Goal: Task Accomplishment & Management: Use online tool/utility

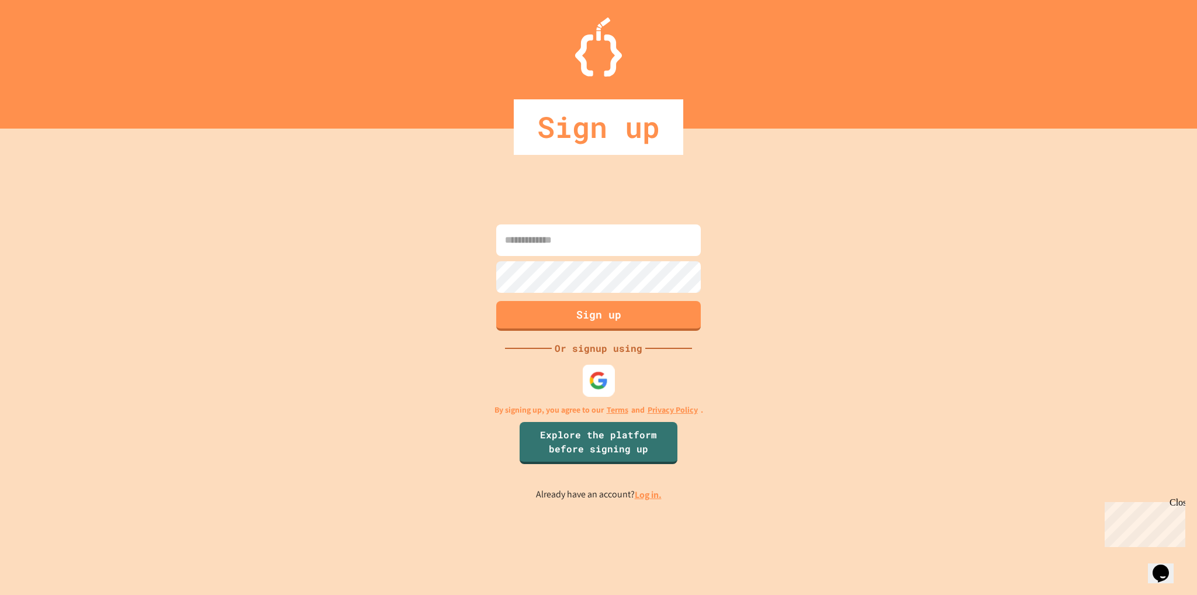
click at [608, 384] on div at bounding box center [599, 381] width 32 height 32
click at [657, 489] on link "Log in." at bounding box center [648, 495] width 27 height 12
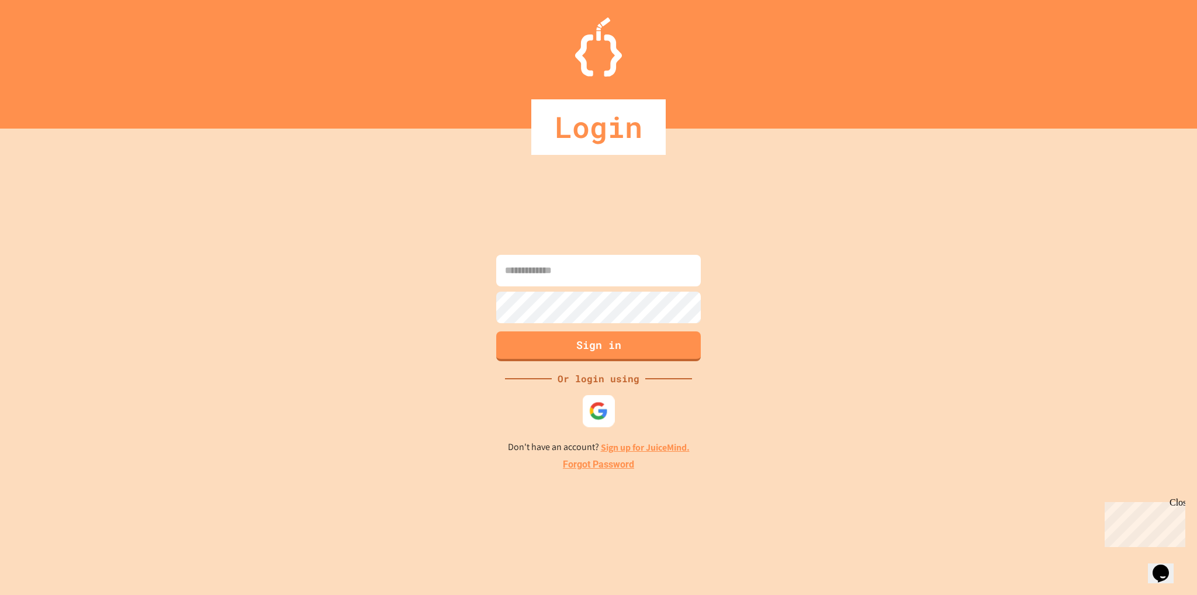
click at [599, 411] on img at bounding box center [598, 410] width 19 height 19
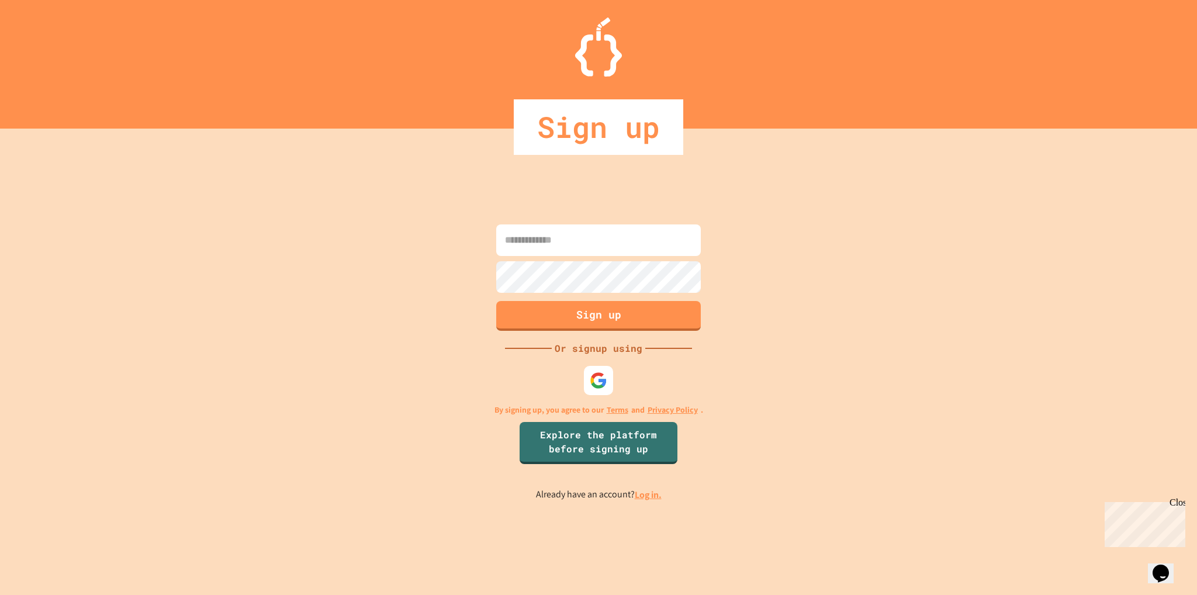
click at [644, 496] on link "Log in." at bounding box center [648, 495] width 27 height 12
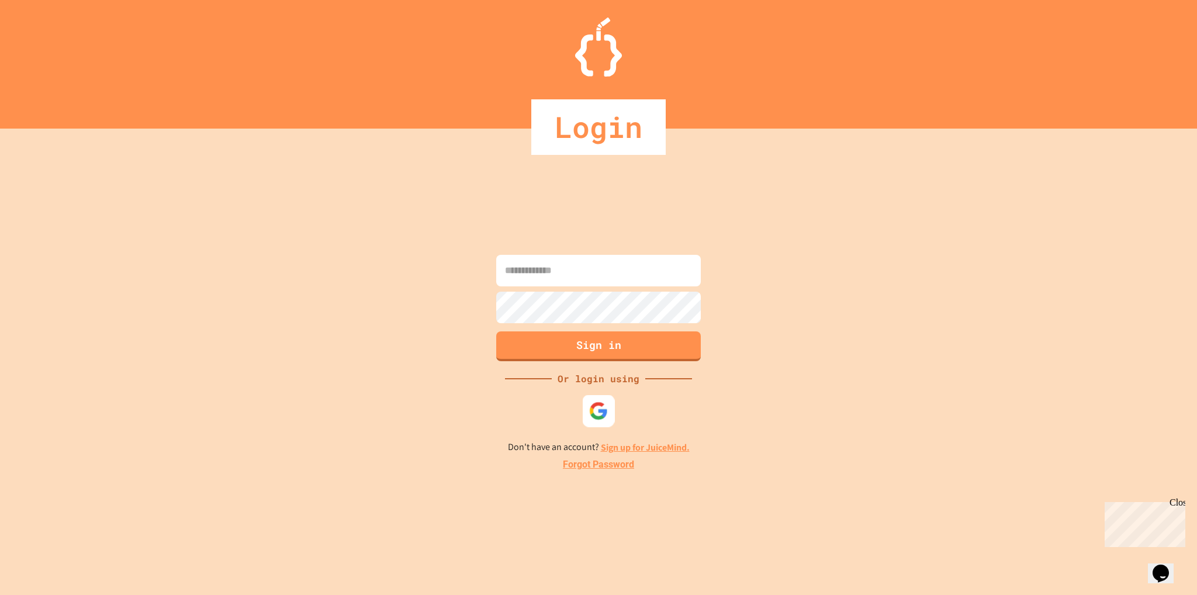
click at [607, 415] on img at bounding box center [598, 410] width 19 height 19
click at [596, 405] on img at bounding box center [598, 410] width 19 height 19
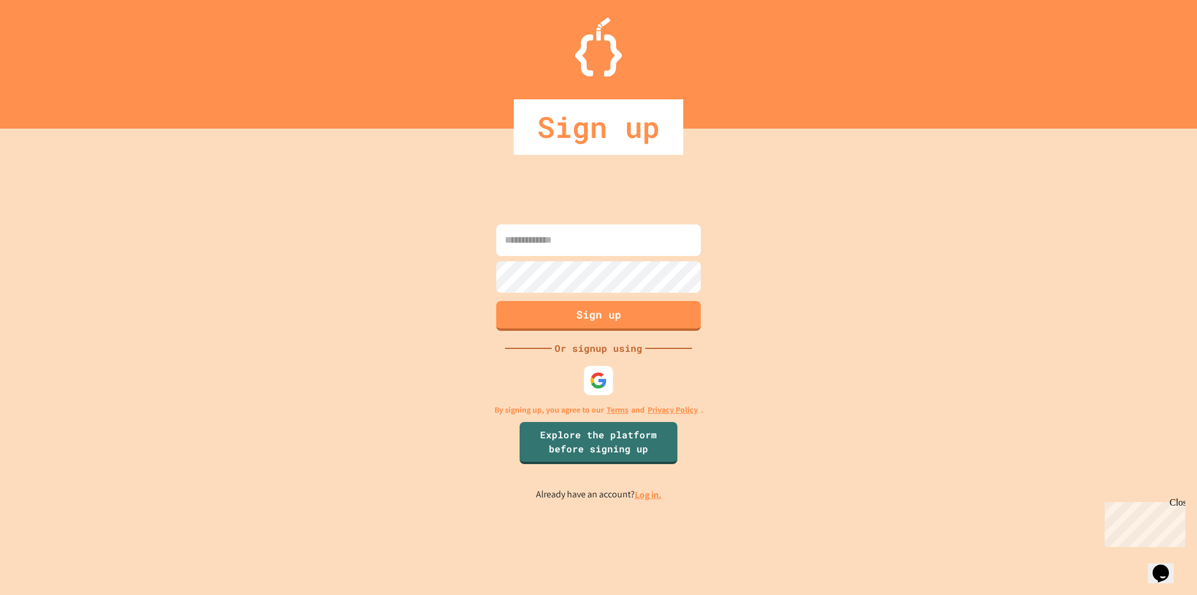
click at [549, 239] on input at bounding box center [598, 240] width 205 height 32
type input "*********"
click at [644, 491] on p "Already have an account? Log in." at bounding box center [599, 494] width 126 height 15
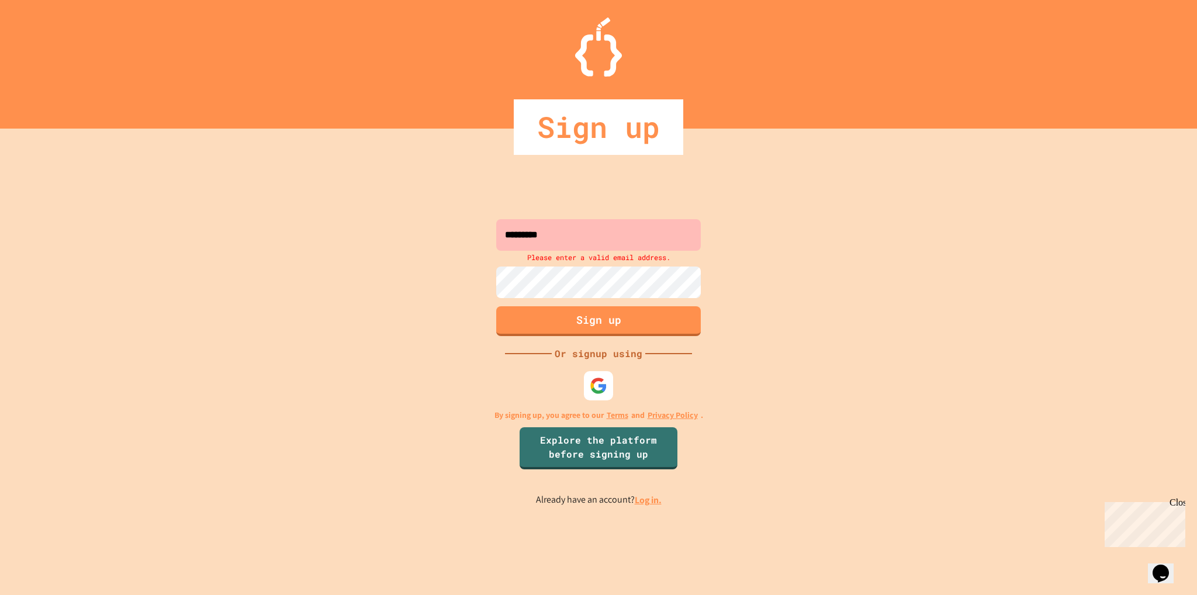
click at [652, 494] on link "Log in." at bounding box center [648, 500] width 27 height 12
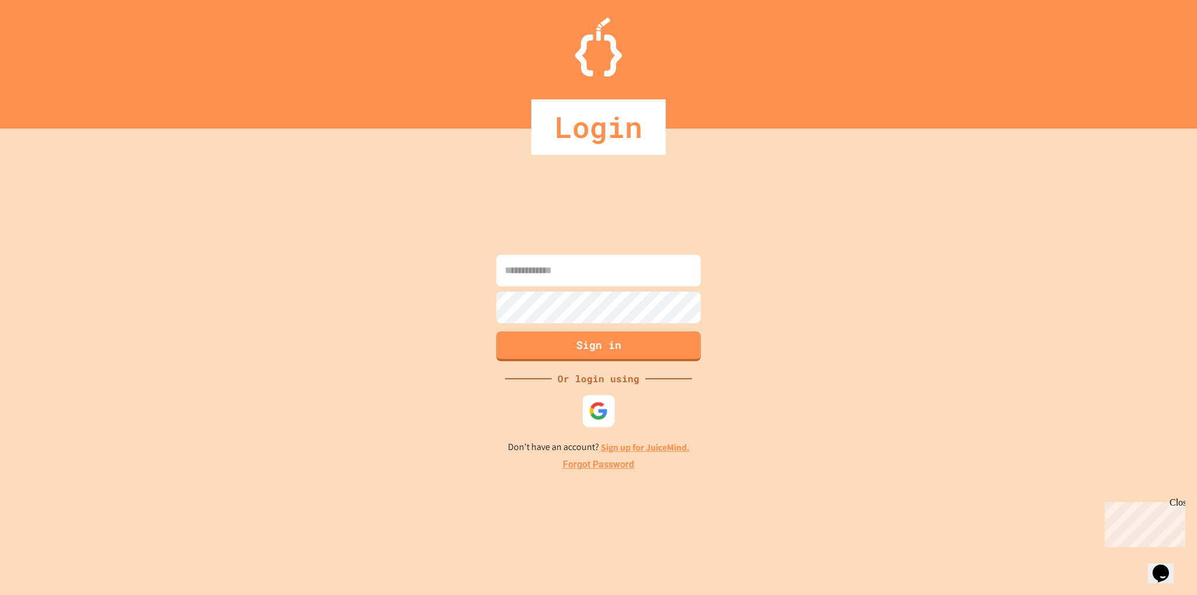
drag, startPoint x: 603, startPoint y: 410, endPoint x: 626, endPoint y: 392, distance: 29.6
click at [604, 410] on img at bounding box center [598, 410] width 19 height 19
click at [583, 271] on input at bounding box center [598, 271] width 205 height 32
type input "**********"
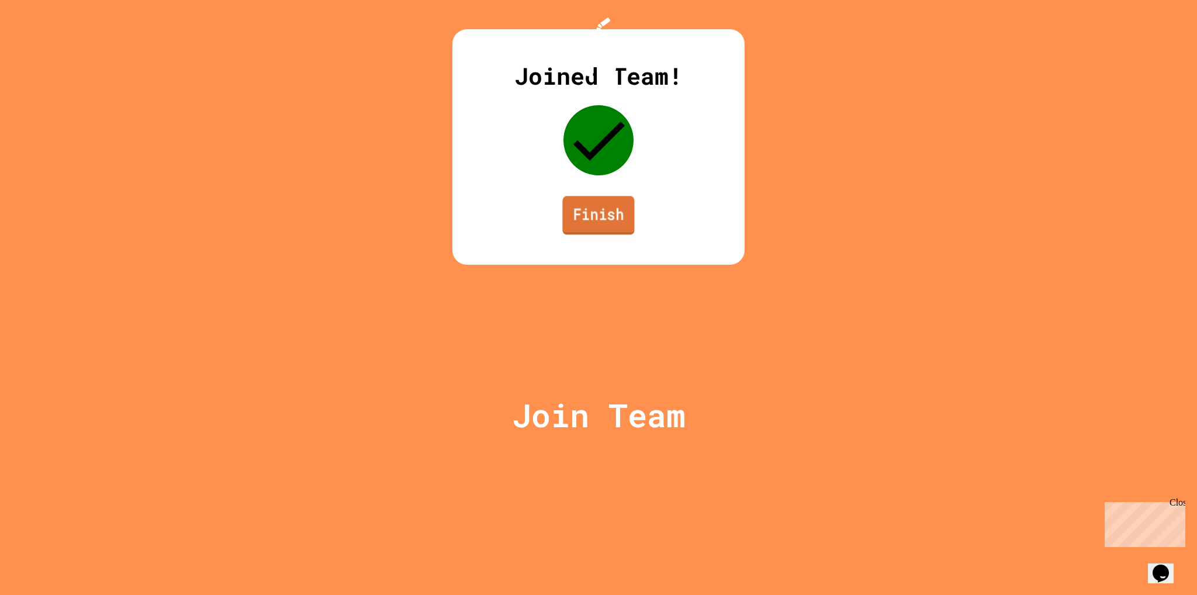
click at [592, 234] on link "Finish" at bounding box center [598, 215] width 72 height 39
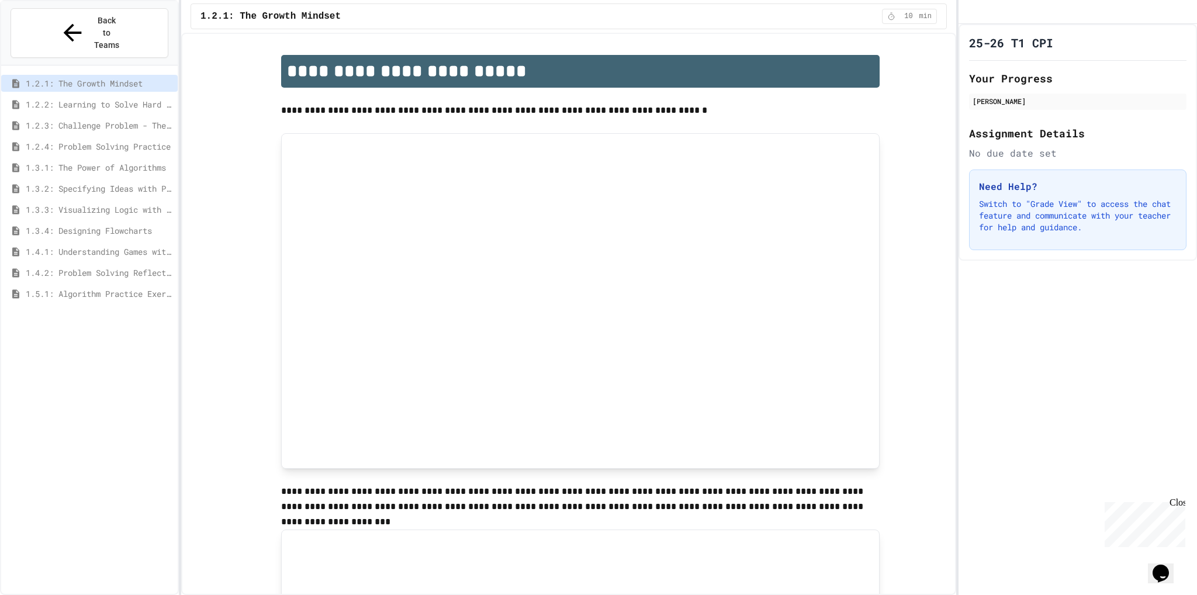
click at [134, 98] on span "1.2.2: Learning to Solve Hard Problems" at bounding box center [99, 104] width 147 height 12
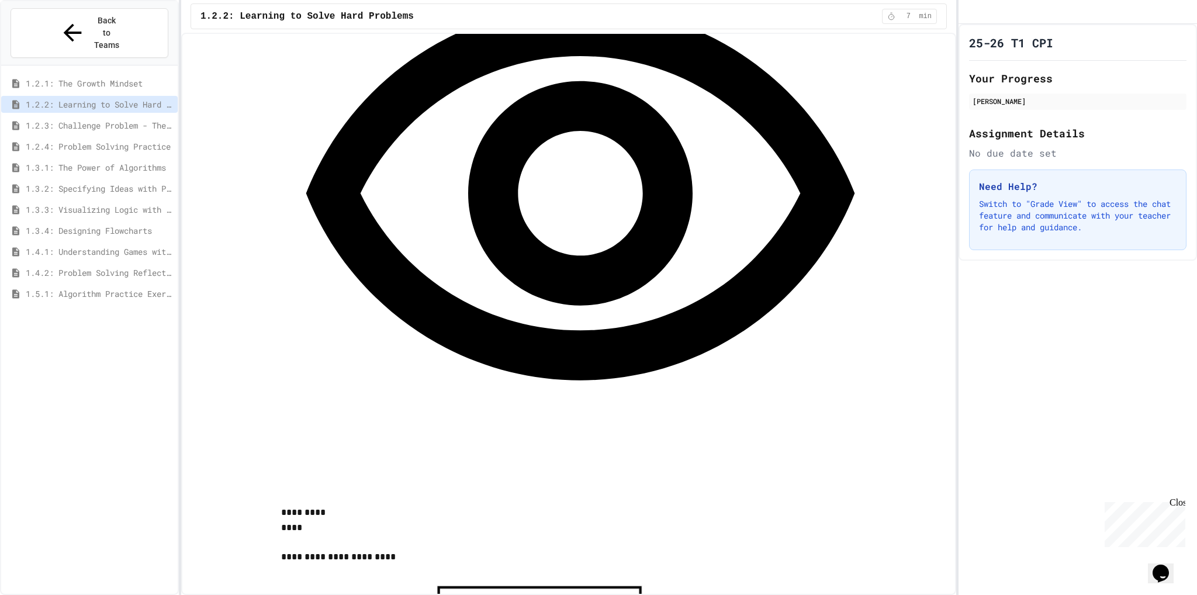
scroll to position [1283, 0]
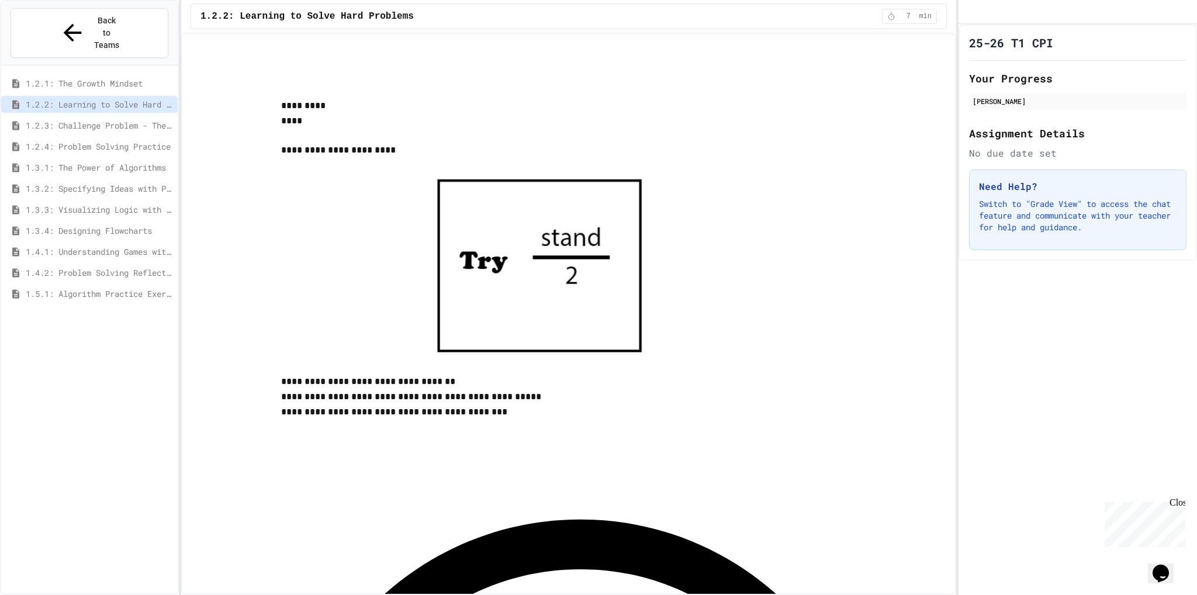
click at [89, 245] on span "1.4.1: Understanding Games with Flowcharts" at bounding box center [99, 251] width 147 height 12
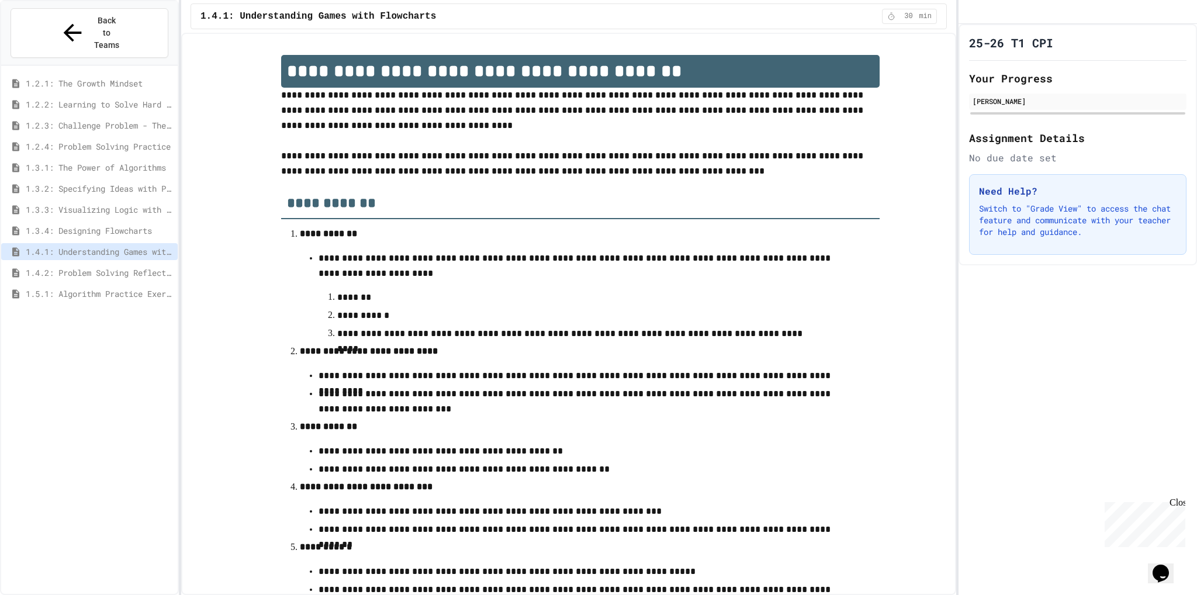
click at [129, 224] on span "1.3.4: Designing Flowcharts" at bounding box center [99, 230] width 147 height 12
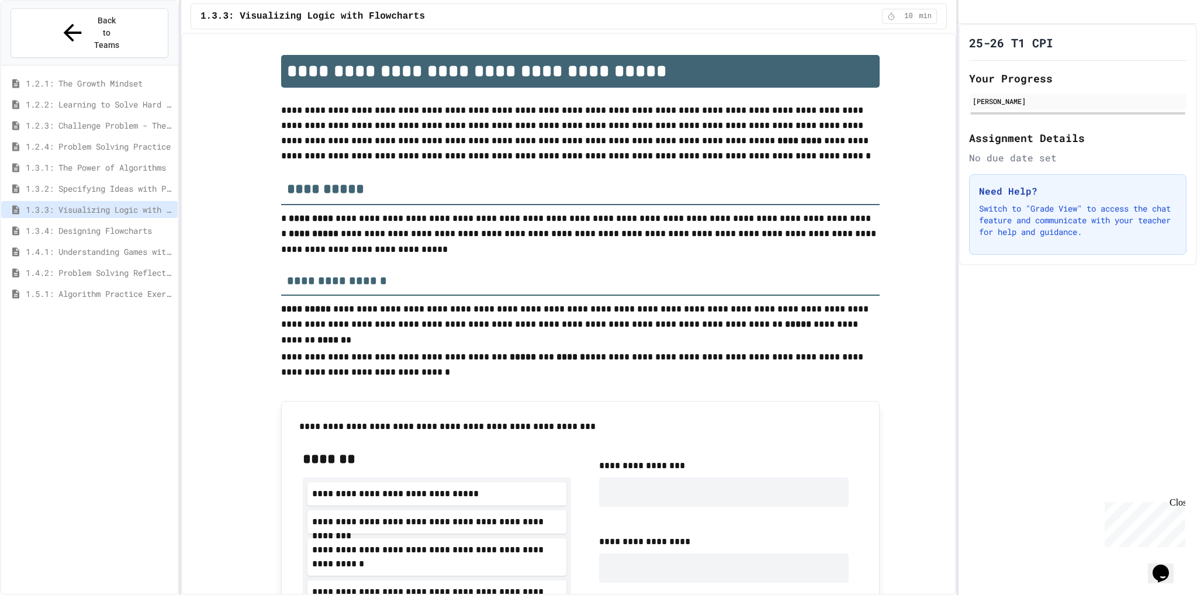
click at [131, 224] on span "1.3.4: Designing Flowcharts" at bounding box center [99, 230] width 147 height 12
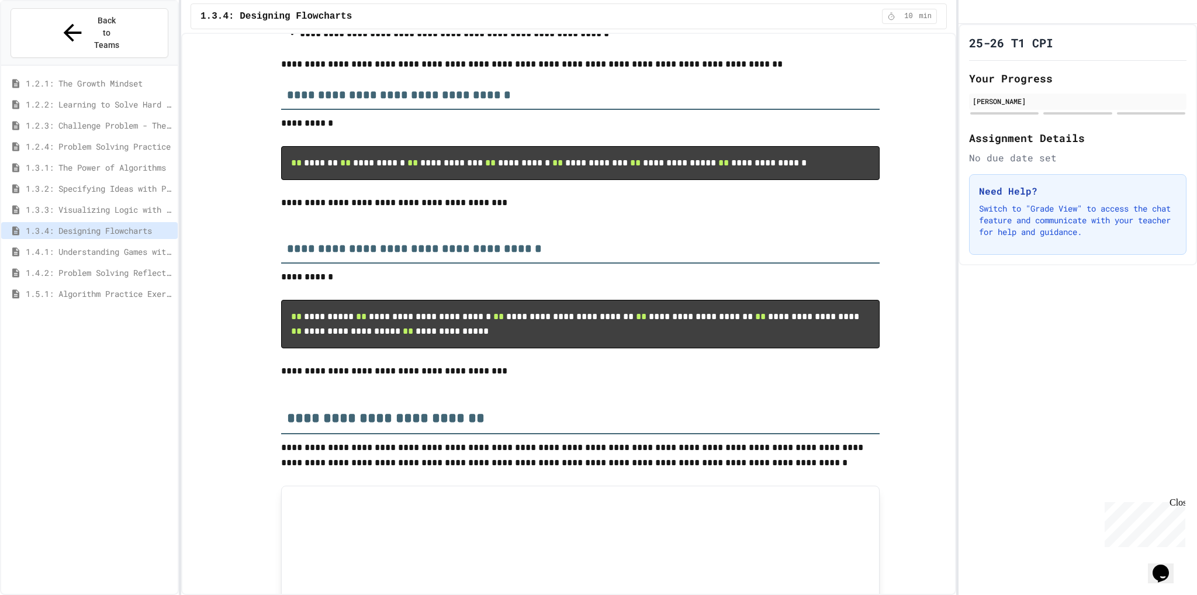
scroll to position [234, 0]
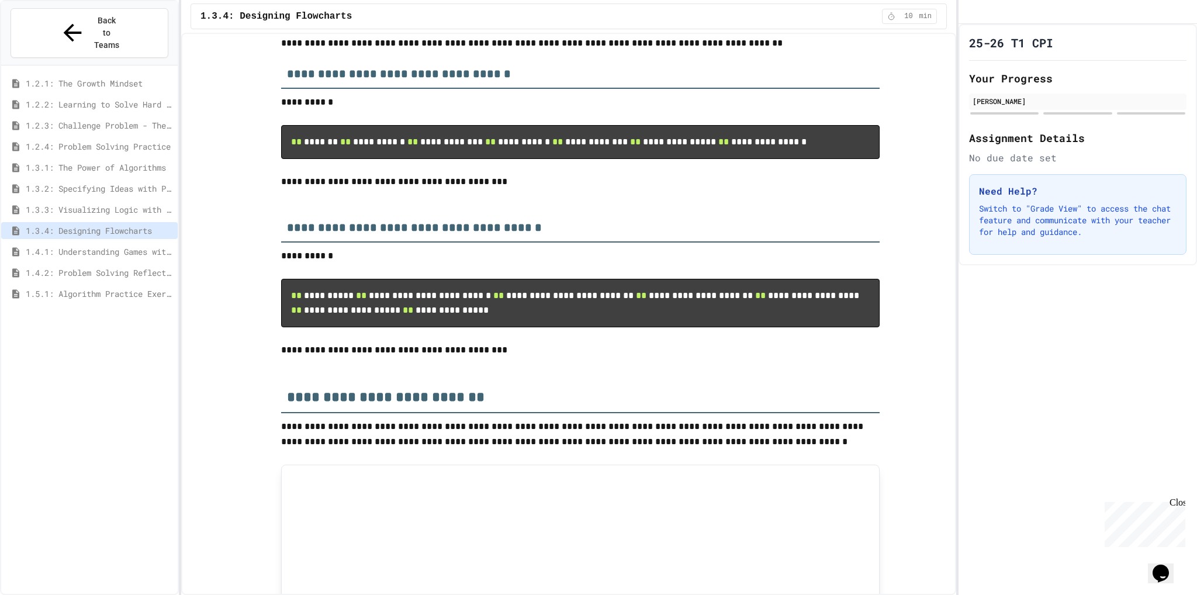
click at [75, 182] on span "1.3.2: Specifying Ideas with Pseudocode" at bounding box center [99, 188] width 147 height 12
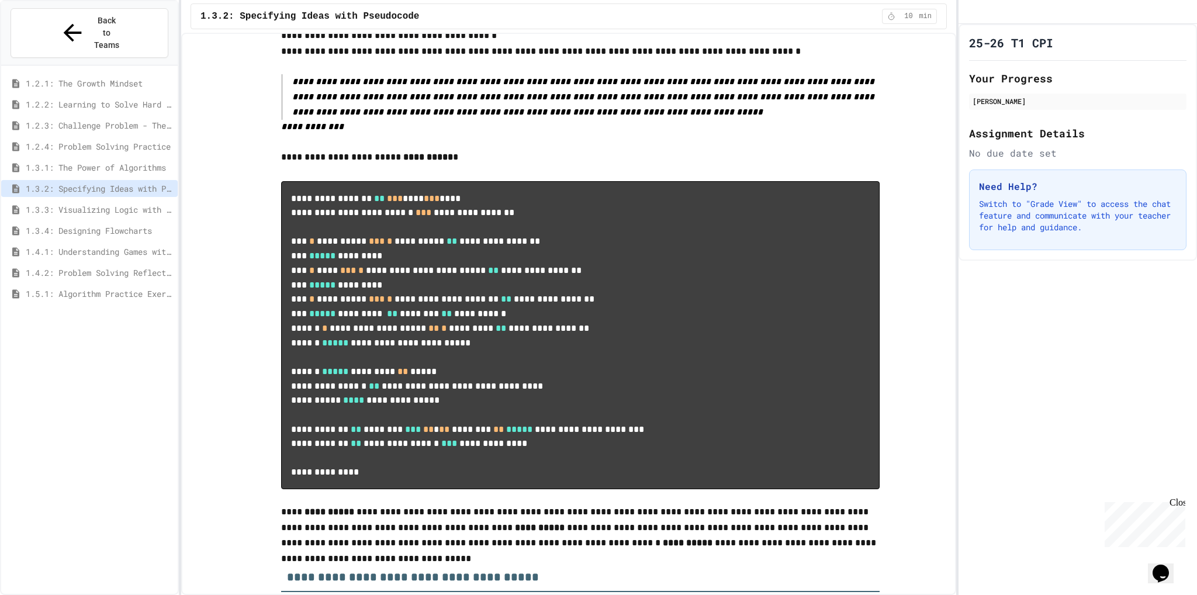
scroll to position [351, 0]
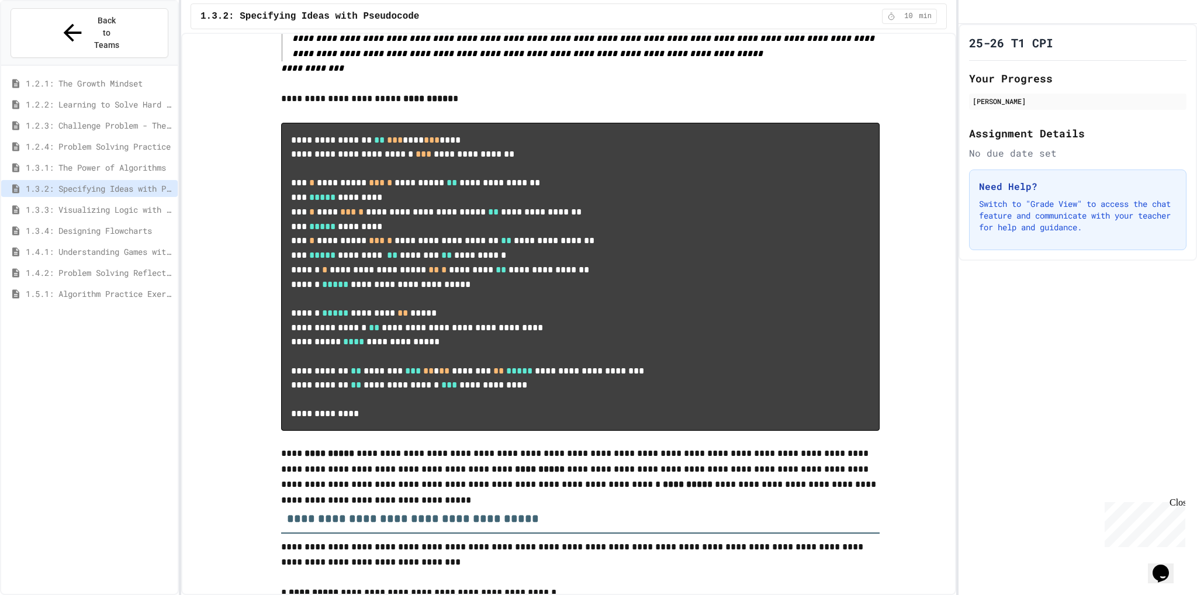
click at [126, 140] on span "1.2.4: Problem Solving Practice" at bounding box center [99, 146] width 147 height 12
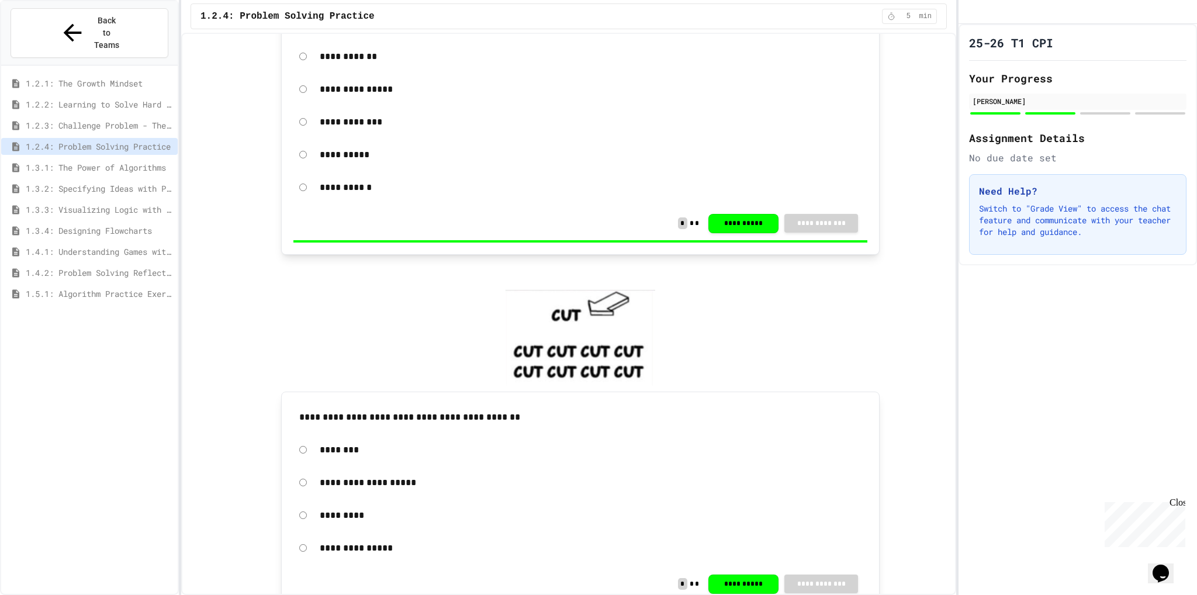
scroll to position [351, 0]
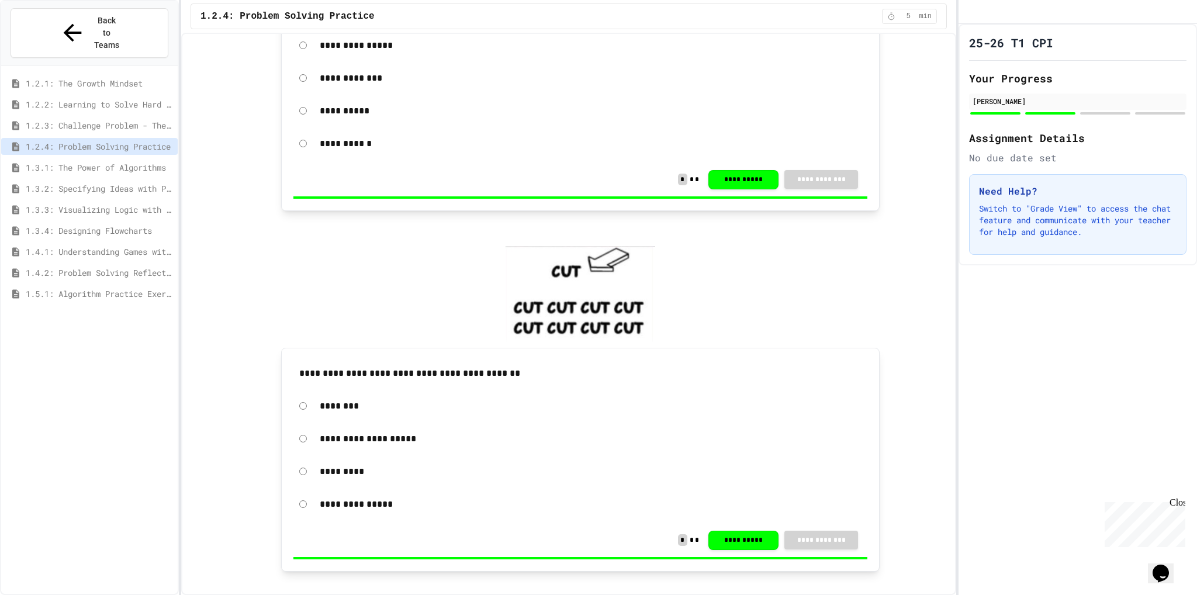
click at [105, 159] on div "1.3.1: The Power of Algorithms" at bounding box center [89, 167] width 176 height 17
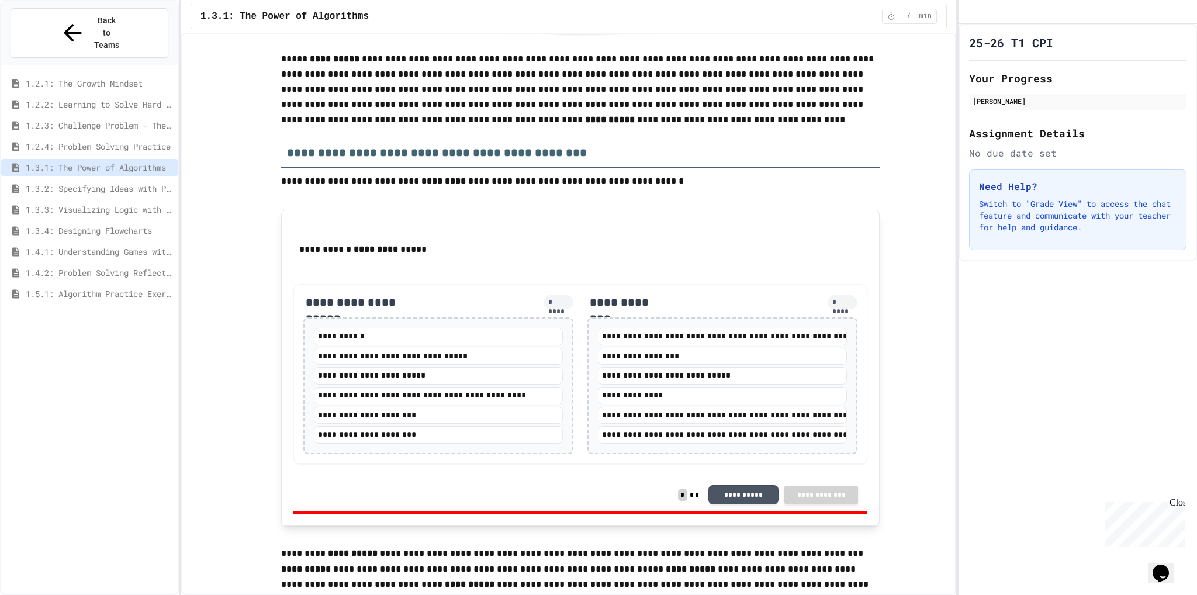
scroll to position [1812, 0]
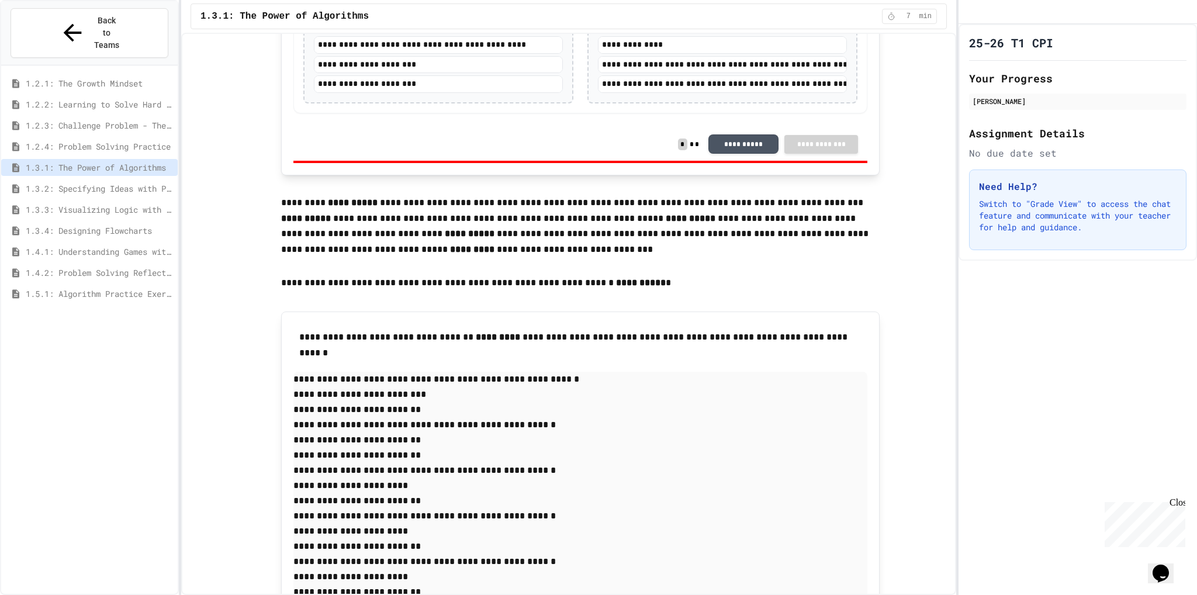
click at [110, 288] on span "1.5.1: Algorithm Practice Exercises" at bounding box center [99, 294] width 147 height 12
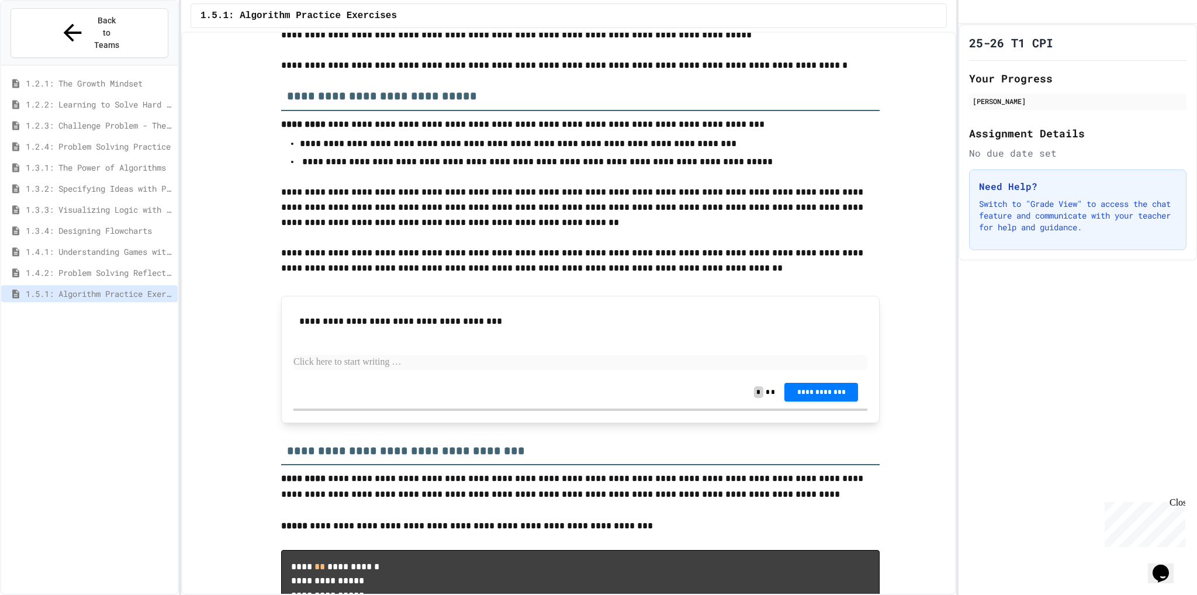
scroll to position [117, 0]
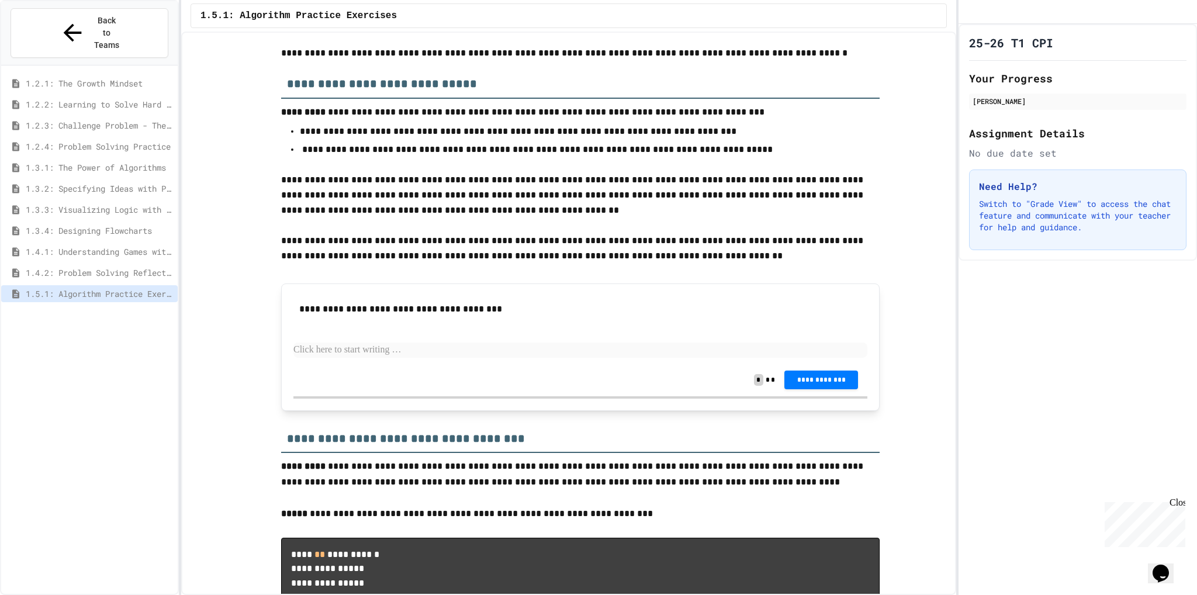
click at [433, 356] on p at bounding box center [580, 349] width 574 height 15
click at [93, 29] on button "Back to Teams" at bounding box center [90, 33] width 158 height 50
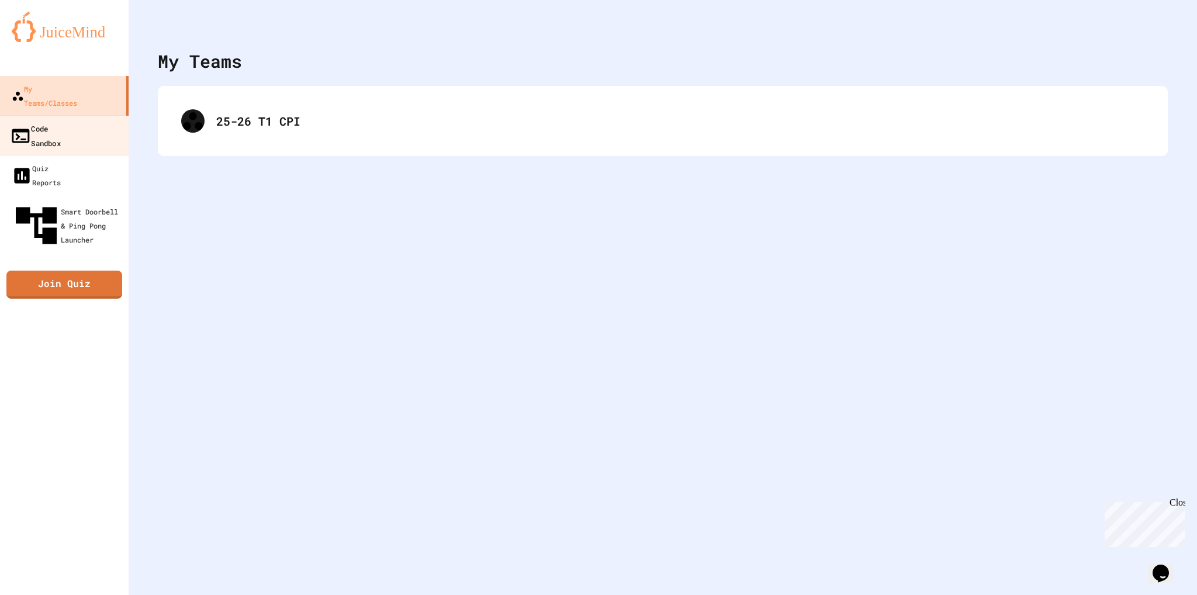
click at [82, 115] on link "Code Sandbox" at bounding box center [64, 135] width 133 height 41
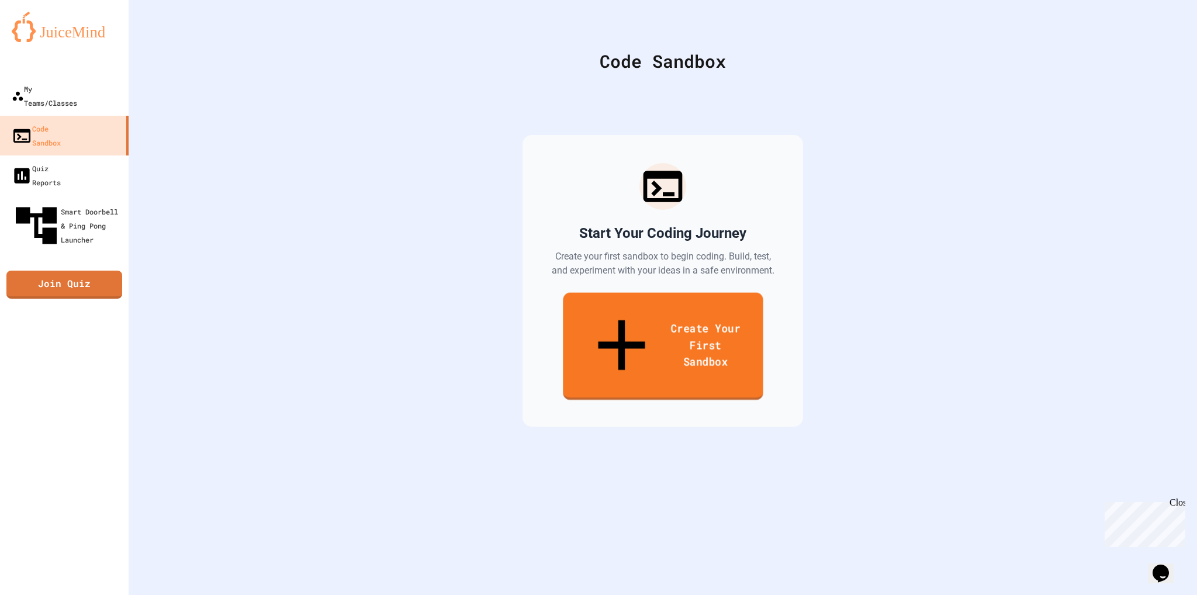
click at [624, 314] on link "Create Your First Sandbox" at bounding box center [663, 347] width 200 height 108
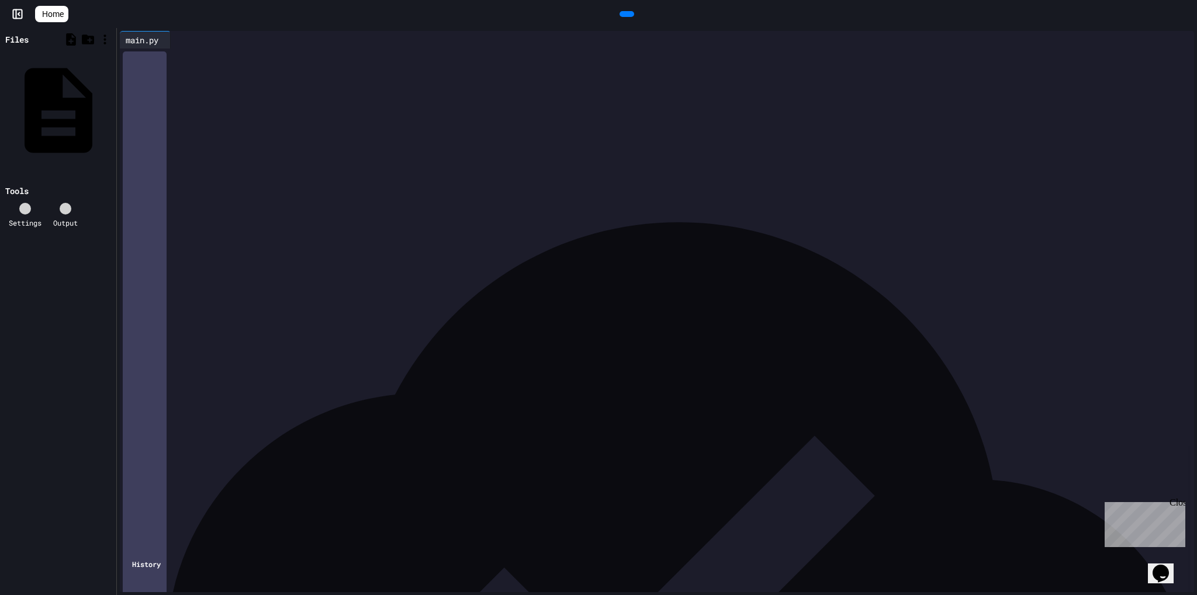
click at [1170, 564] on icon "Opens Chat This icon Opens the chat window." at bounding box center [1160, 573] width 19 height 19
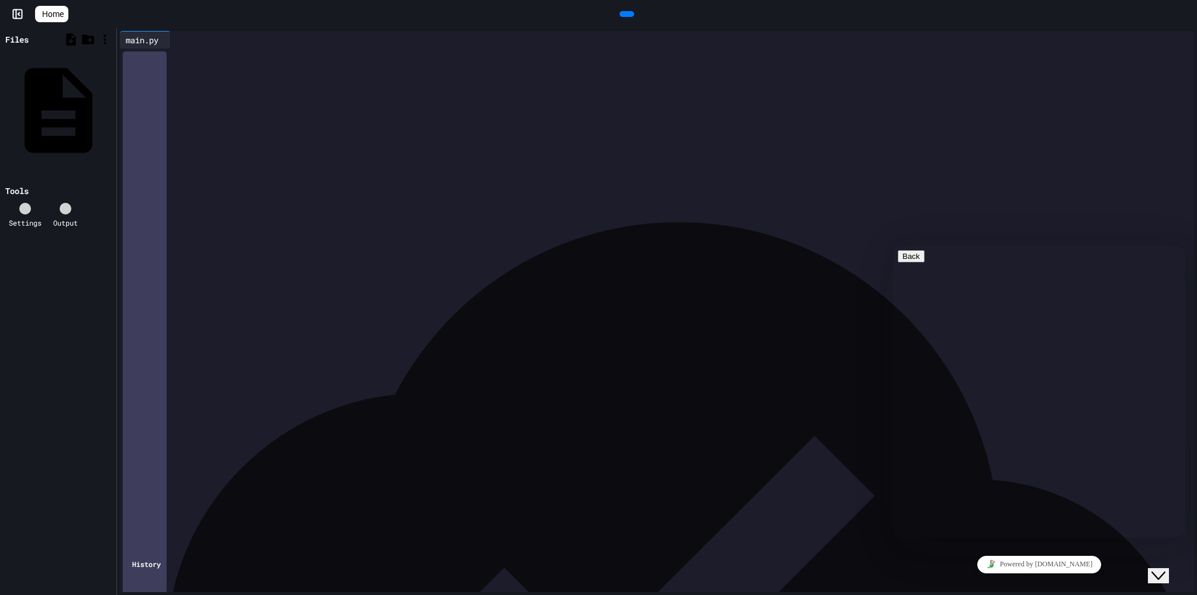
click at [908, 259] on button "Back" at bounding box center [911, 256] width 27 height 12
click at [828, 65] on div at bounding box center [665, 57] width 1057 height 16
click at [909, 262] on button "Back" at bounding box center [911, 256] width 27 height 12
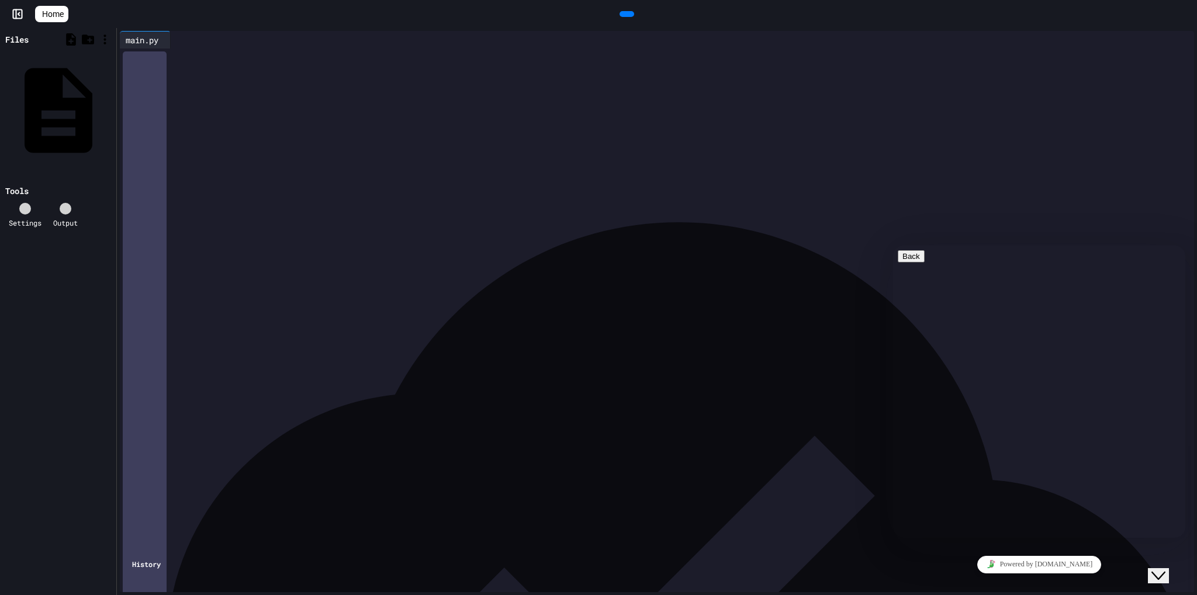
click at [841, 65] on div at bounding box center [665, 57] width 1057 height 16
click at [1165, 569] on icon "Close Chat This icon closes the chat window." at bounding box center [1158, 576] width 14 height 14
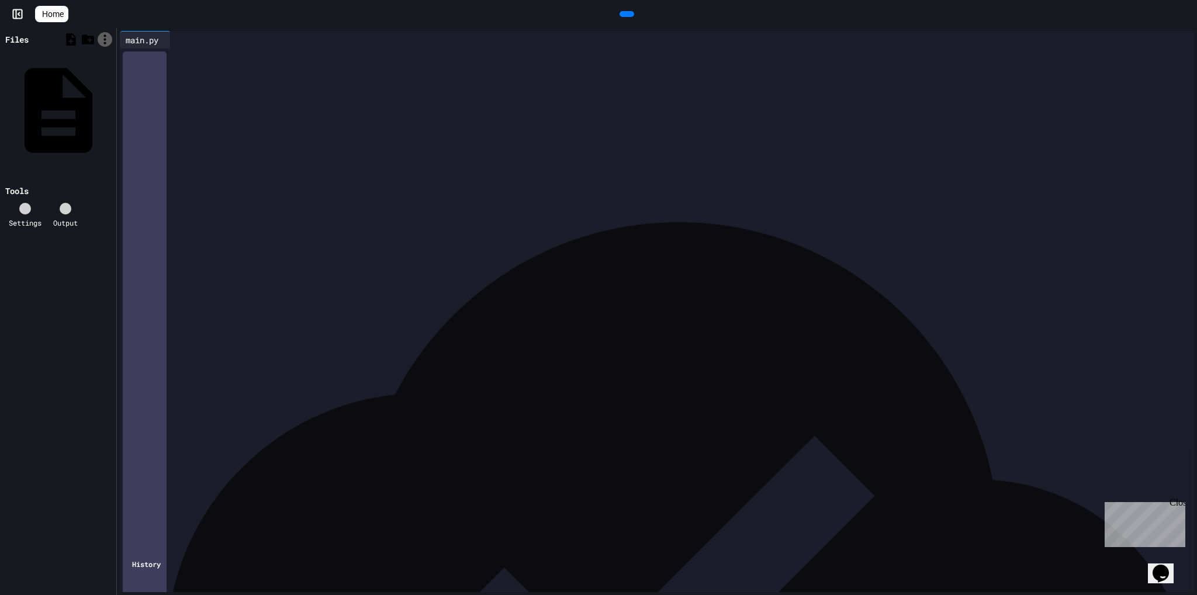
click at [106, 41] on icon at bounding box center [105, 39] width 15 height 15
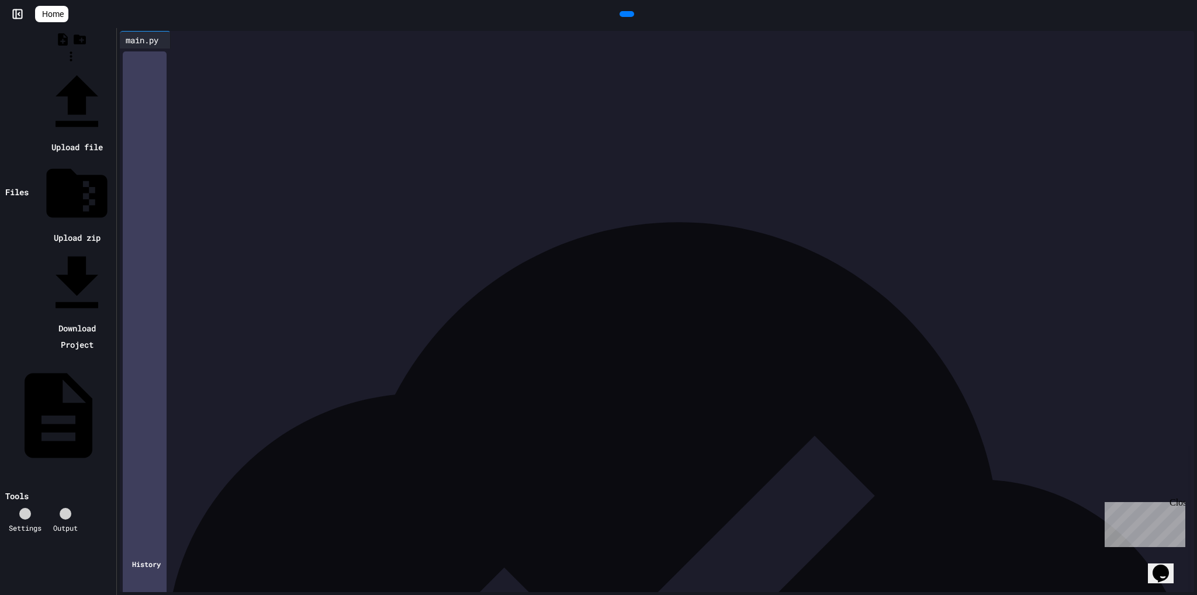
click at [113, 66] on div at bounding box center [71, 66] width 85 height 0
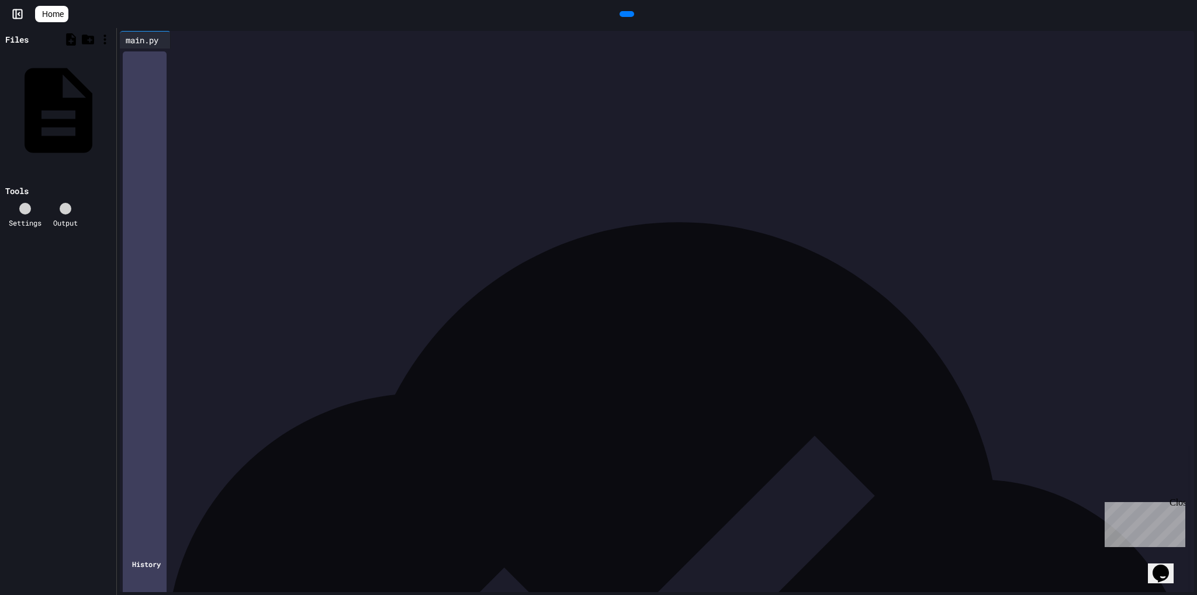
click at [289, 59] on div at bounding box center [665, 57] width 1057 height 12
